Goal: Task Accomplishment & Management: Manage account settings

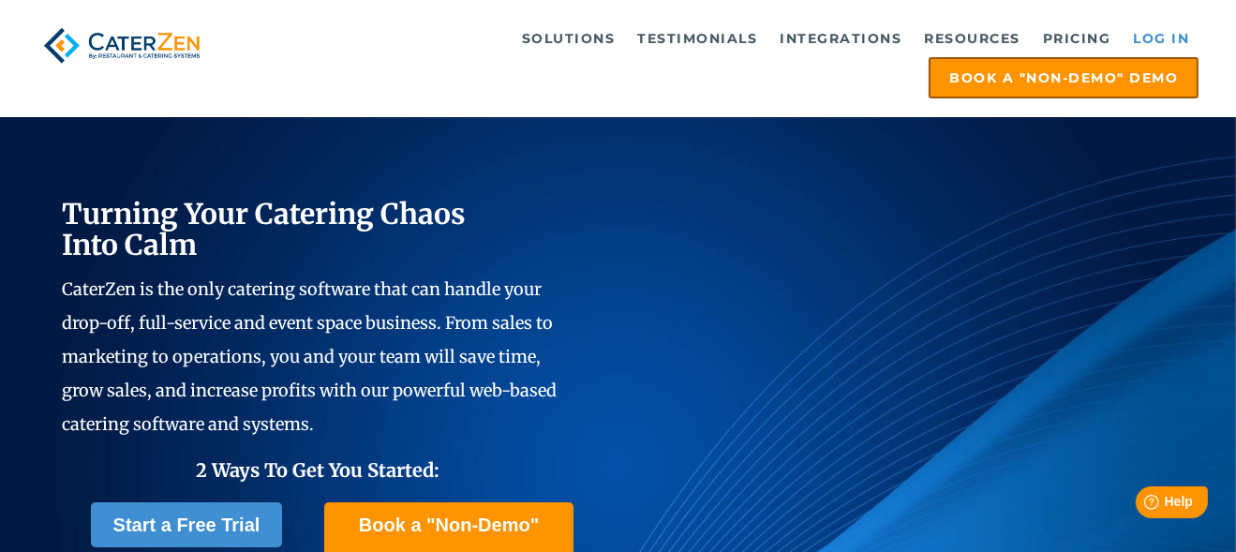
click at [1160, 40] on link "Log in" at bounding box center [1160, 38] width 75 height 37
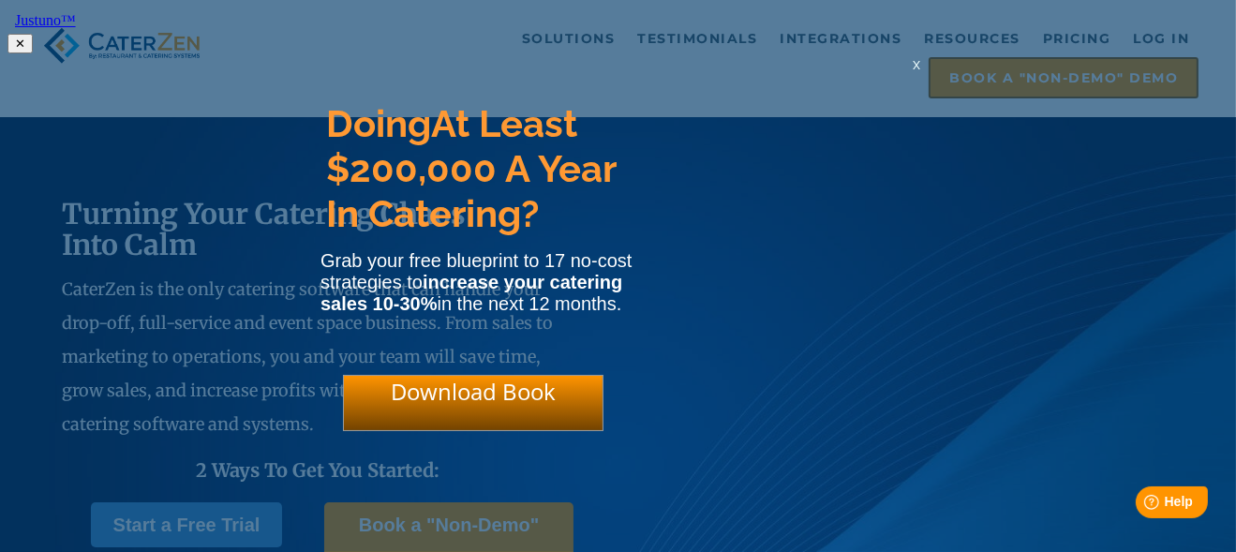
click at [914, 70] on span "x" at bounding box center [915, 64] width 7 height 18
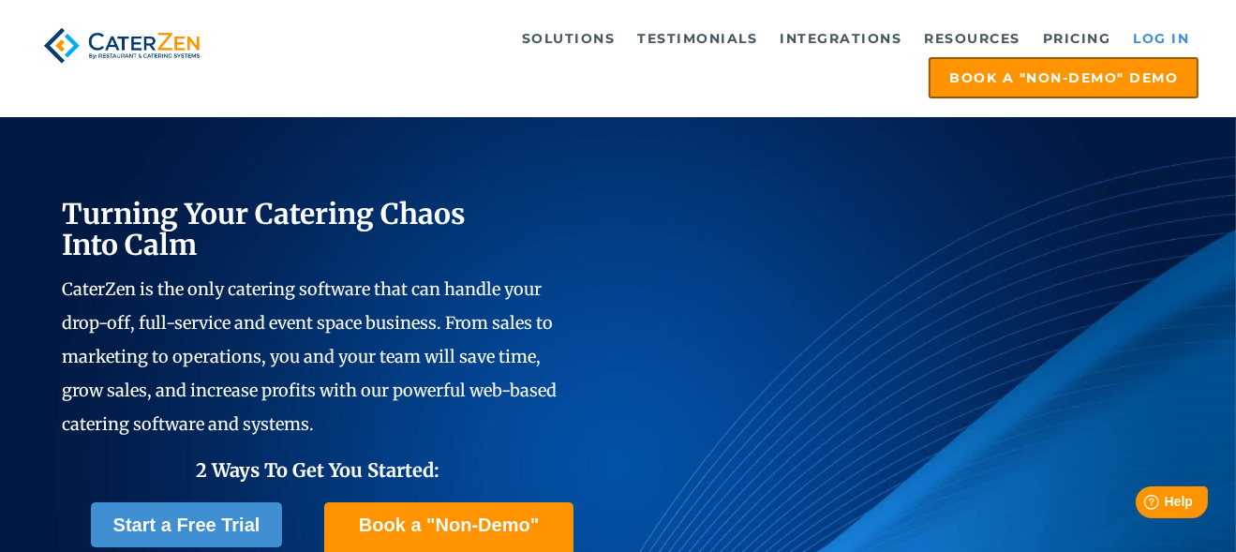
click at [1176, 28] on link "Log in" at bounding box center [1160, 38] width 75 height 37
